Goal: Task Accomplishment & Management: Complete application form

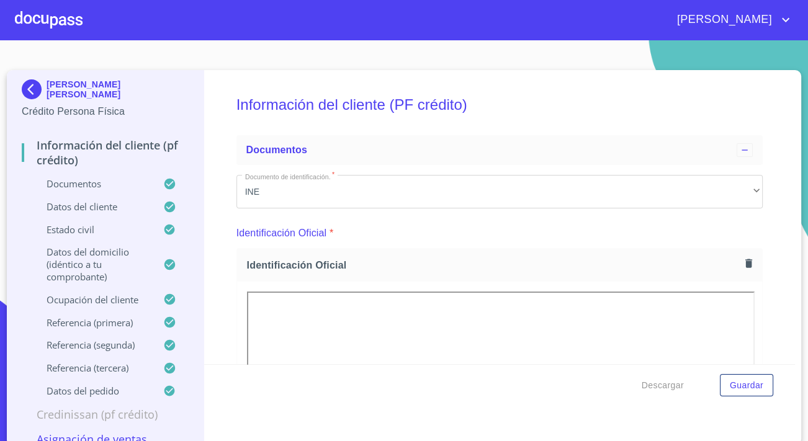
scroll to position [3554, 0]
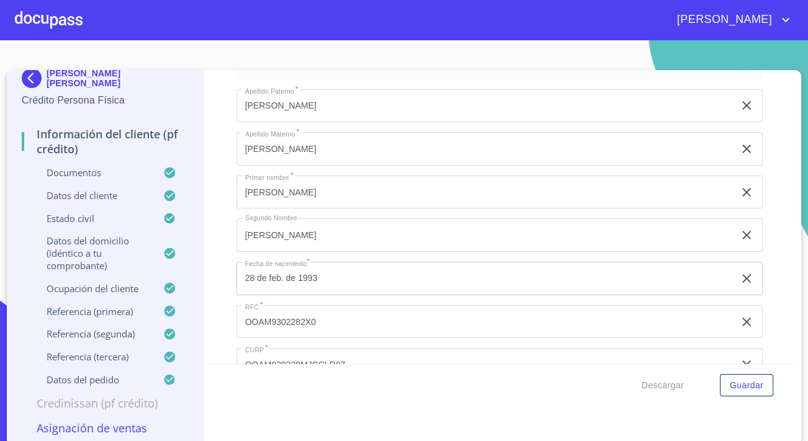
click at [38, 16] on div at bounding box center [49, 20] width 68 height 40
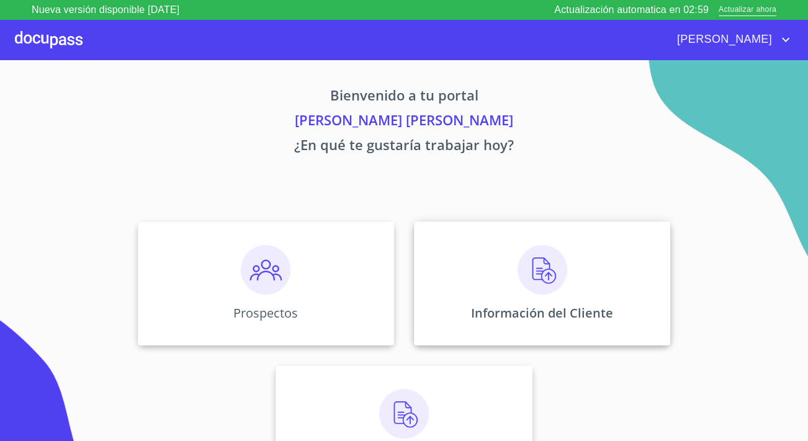
click at [489, 255] on div "Información del Cliente" at bounding box center [542, 284] width 256 height 124
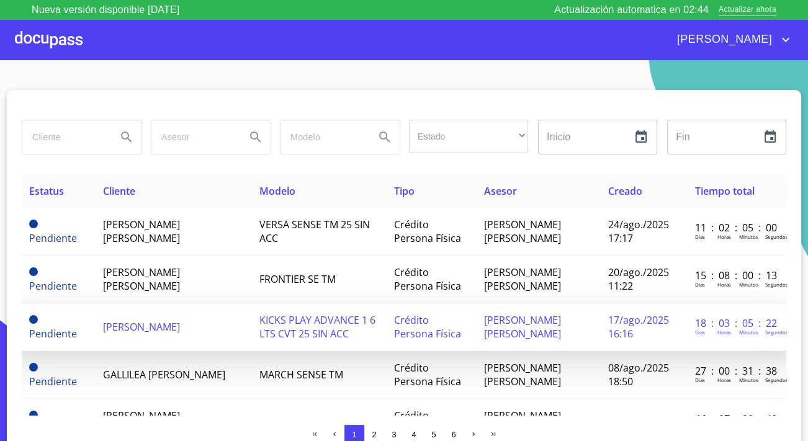
click at [169, 315] on td "[PERSON_NAME]" at bounding box center [174, 327] width 156 height 48
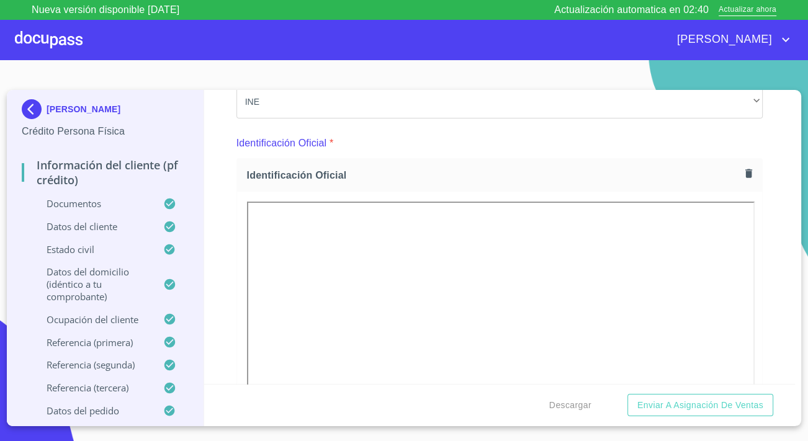
scroll to position [169, 0]
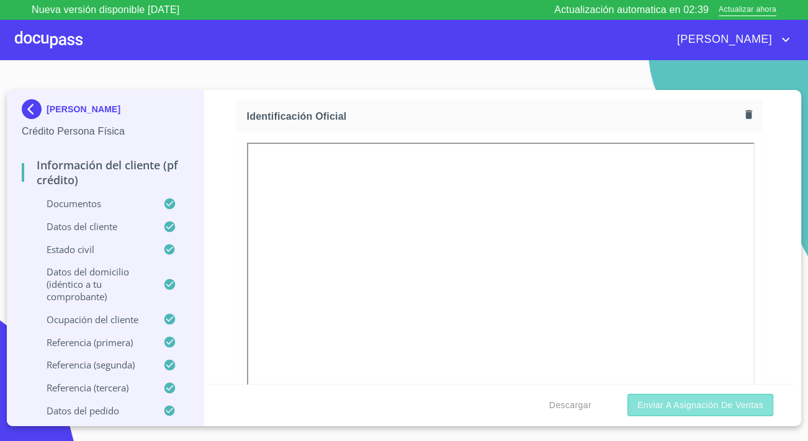
click at [662, 407] on span "Enviar a Asignación de Ventas" at bounding box center [700, 406] width 126 height 16
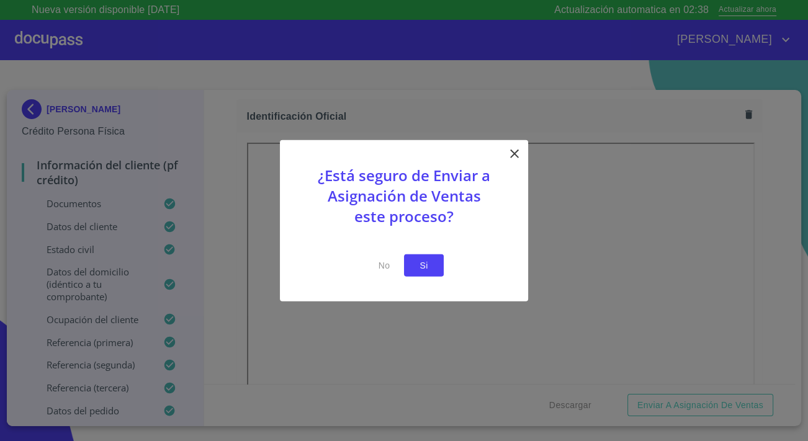
click at [415, 258] on span "Si" at bounding box center [424, 266] width 20 height 16
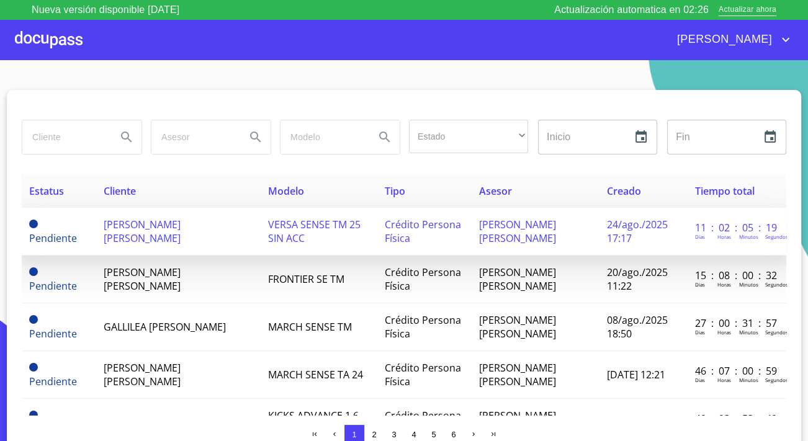
click at [164, 233] on span "[PERSON_NAME] [PERSON_NAME]" at bounding box center [142, 231] width 77 height 27
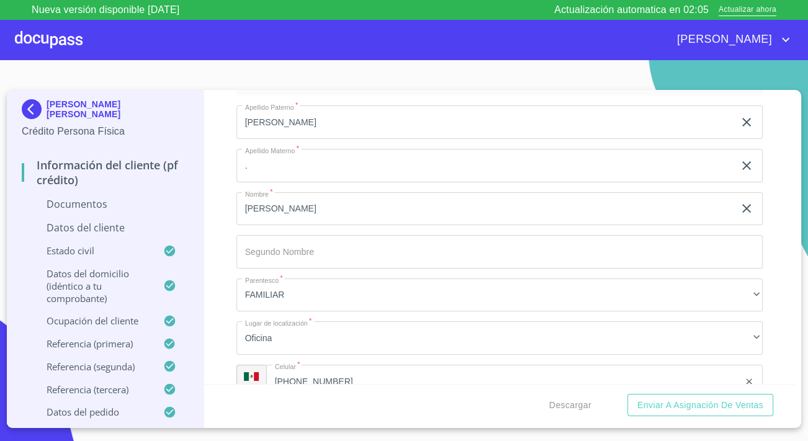
scroll to position [4795, 0]
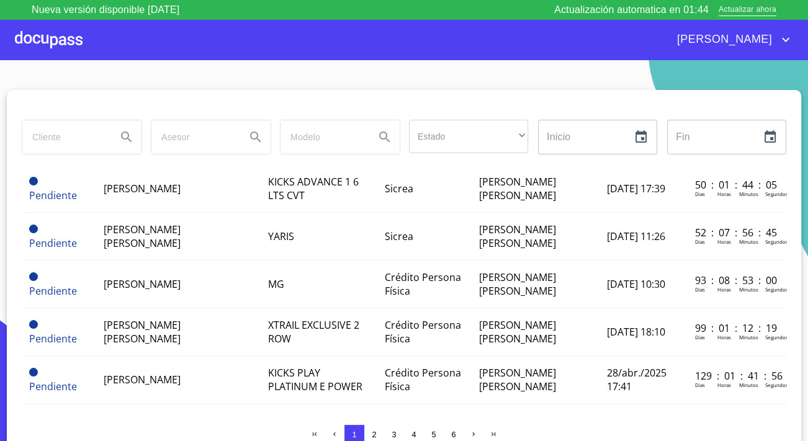
scroll to position [338, 0]
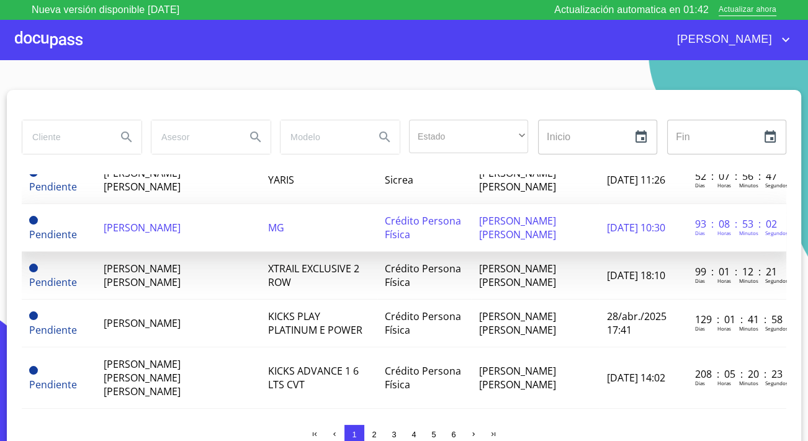
click at [204, 231] on td "[PERSON_NAME]" at bounding box center [178, 228] width 164 height 48
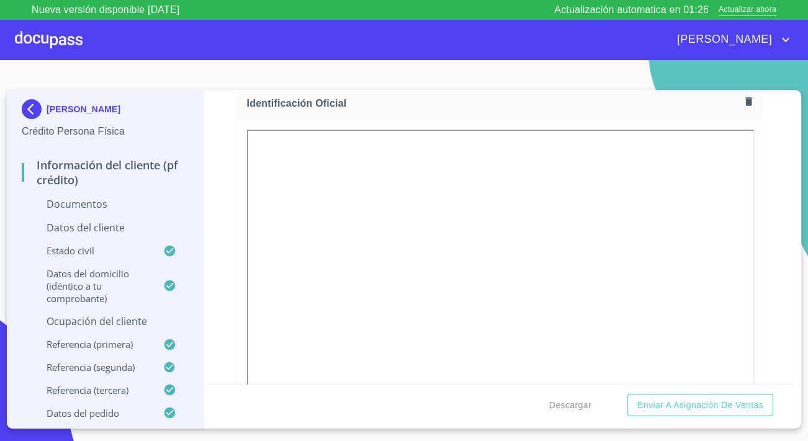
scroll to position [112, 0]
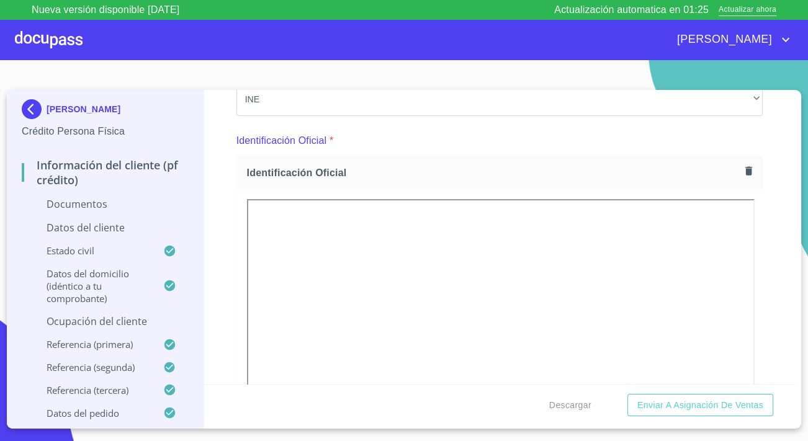
click at [743, 173] on icon "button" at bounding box center [749, 171] width 12 height 12
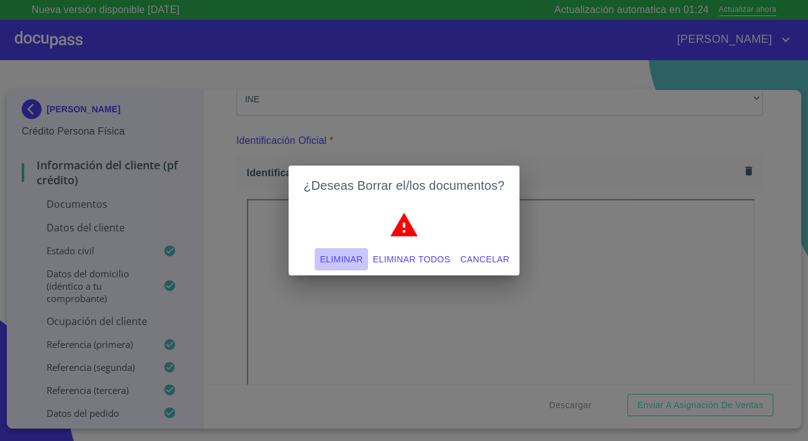
click at [351, 259] on span "Eliminar" at bounding box center [341, 260] width 43 height 16
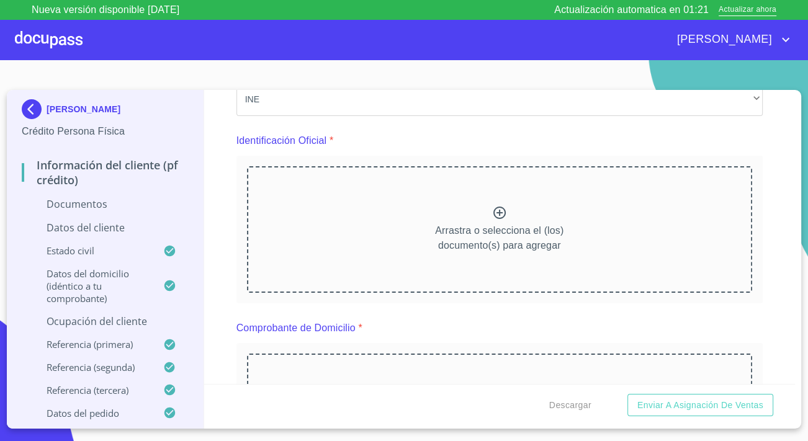
click at [37, 112] on img at bounding box center [34, 109] width 25 height 20
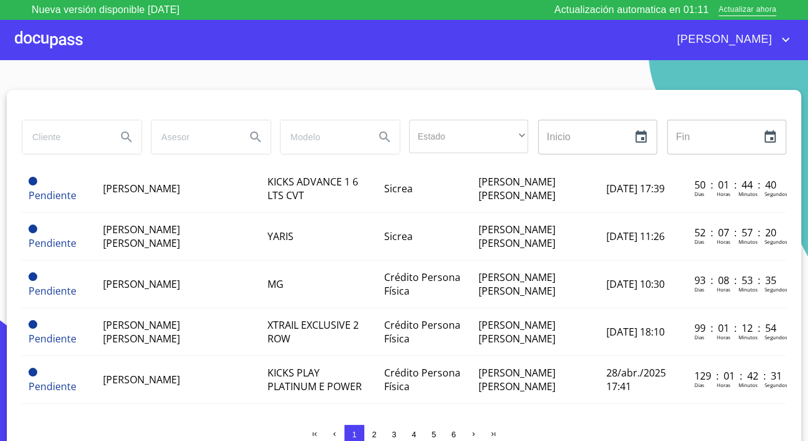
scroll to position [338, 1]
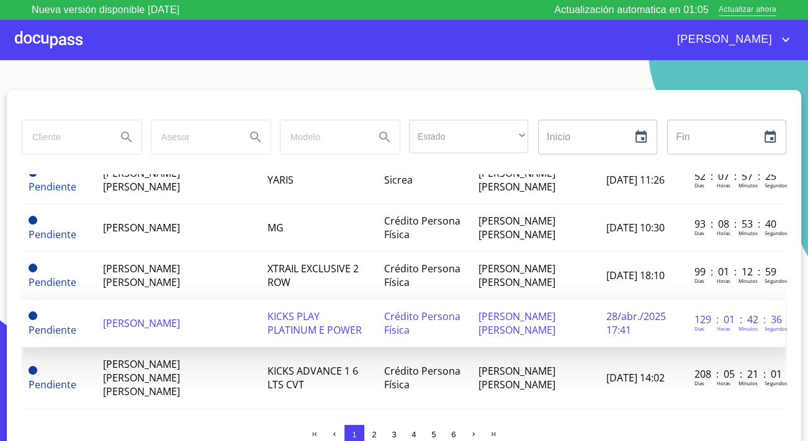
click at [291, 311] on span "KICKS PLAY PLATINUM E POWER" at bounding box center [314, 323] width 94 height 27
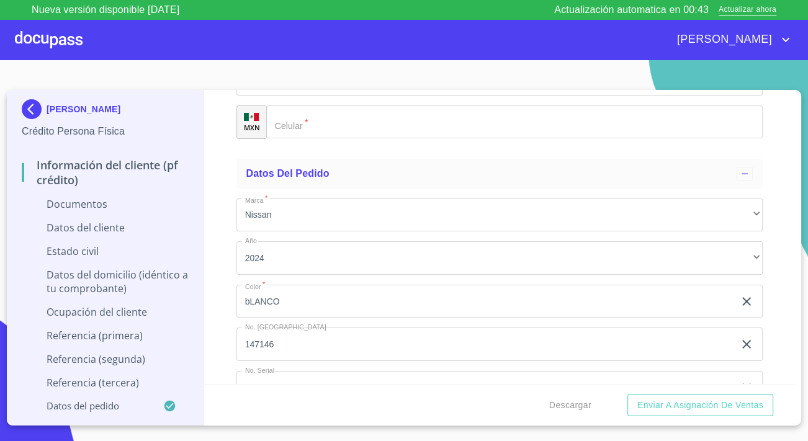
scroll to position [4964, 0]
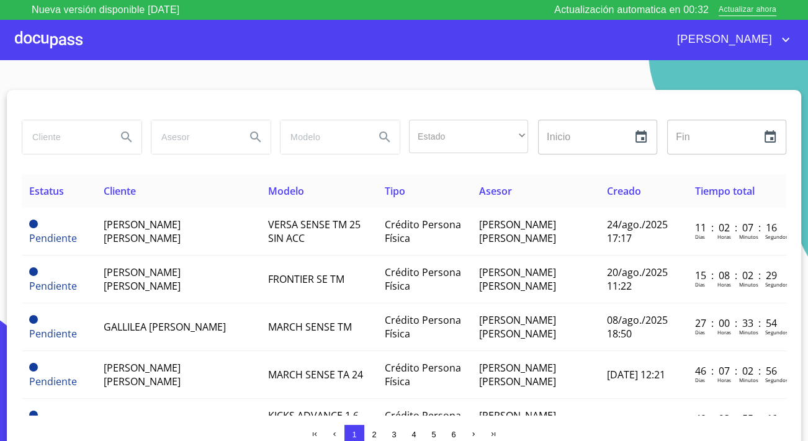
click at [61, 132] on input "search" at bounding box center [64, 137] width 84 height 34
type input "[PERSON_NAME]"
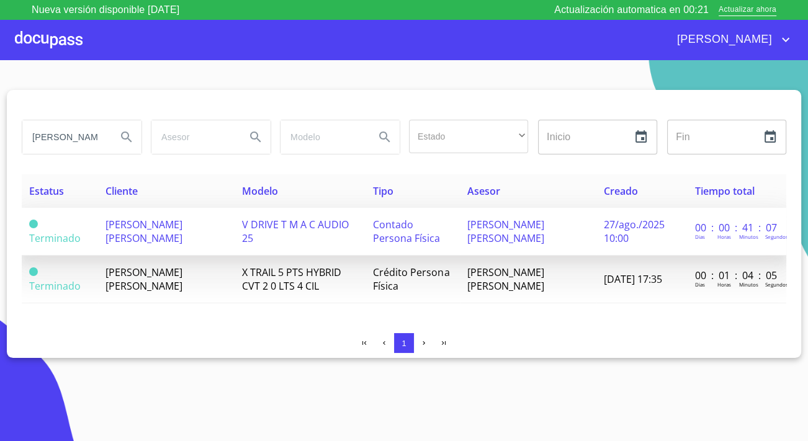
click at [294, 240] on td "V DRIVE T M A C AUDIO 25" at bounding box center [300, 232] width 131 height 48
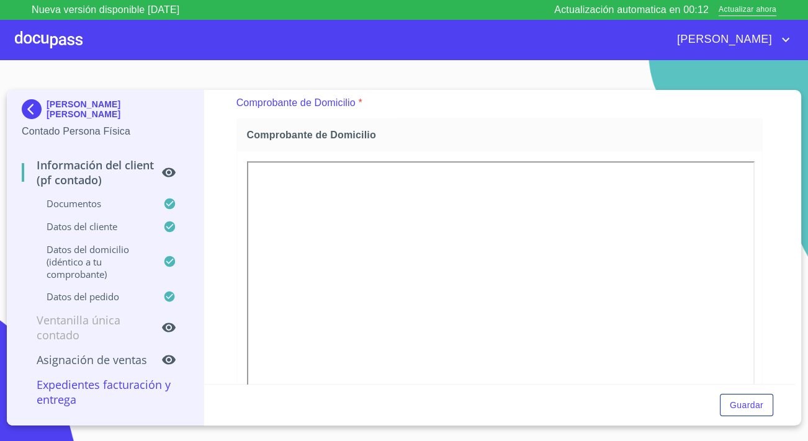
scroll to position [676, 0]
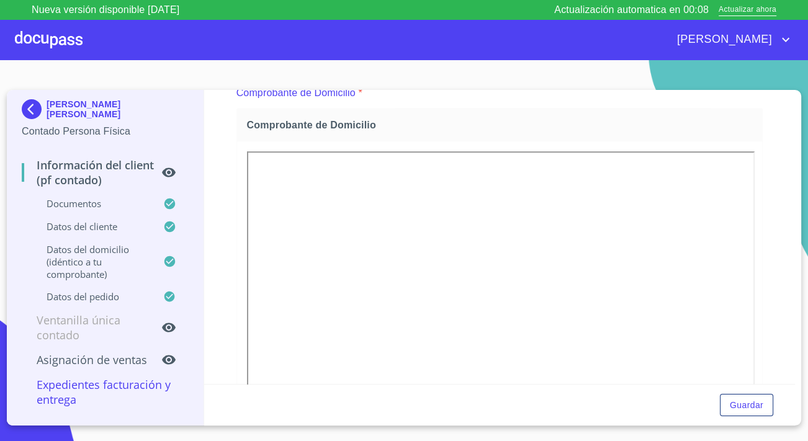
click at [226, 298] on div "Información del Client (PF contado) Documentos Documento de identificación.   *…" at bounding box center [499, 237] width 591 height 294
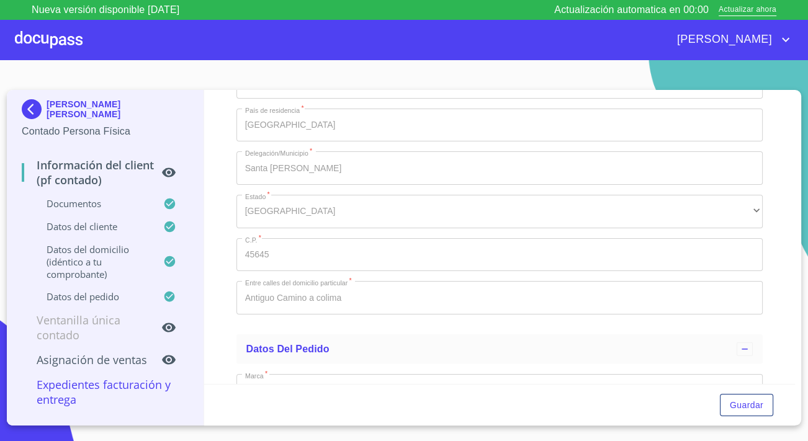
scroll to position [3046, 0]
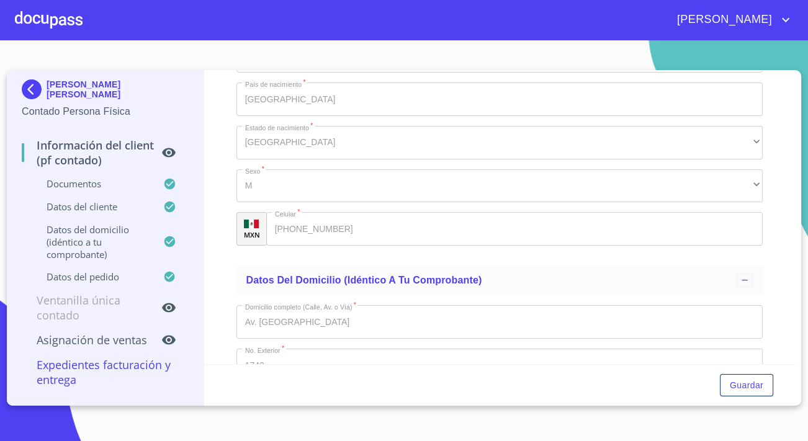
scroll to position [2651, 0]
